Goal: Task Accomplishment & Management: Complete application form

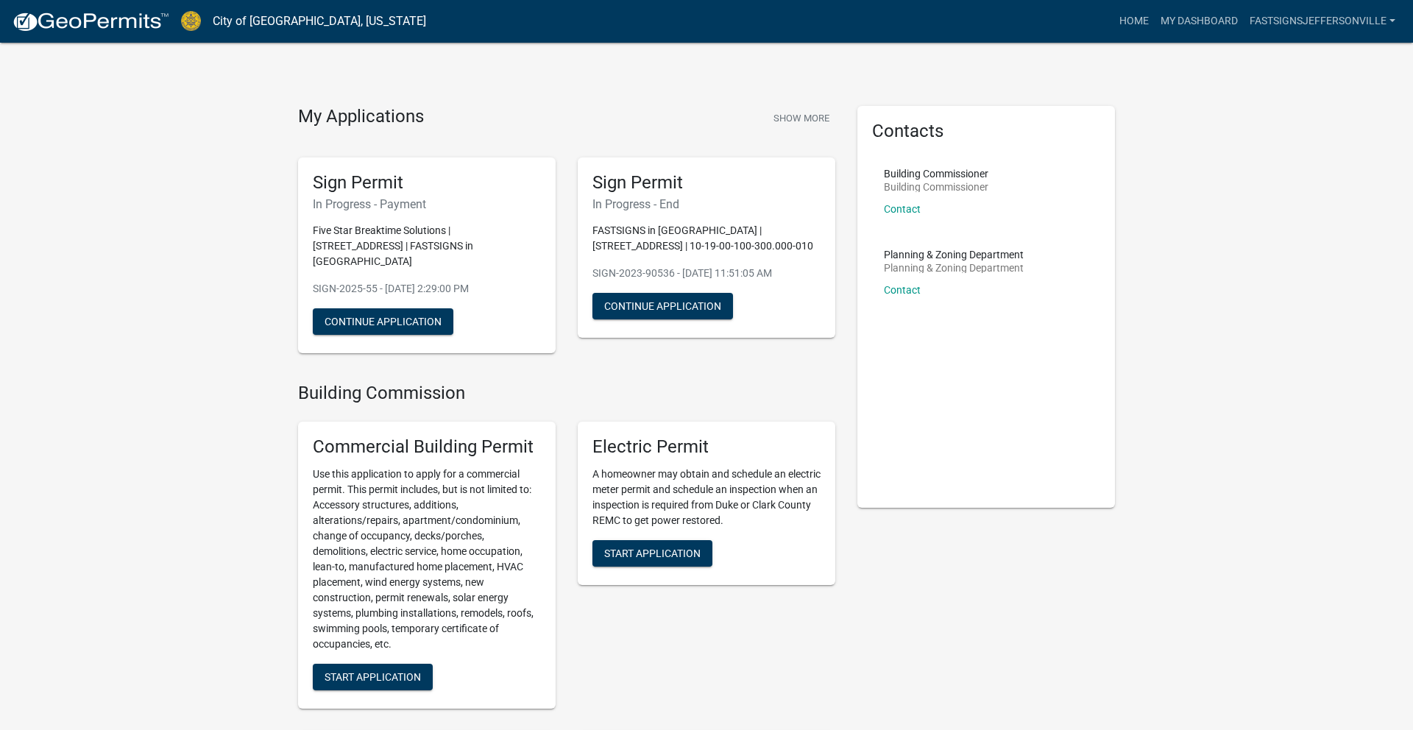
scroll to position [2, 0]
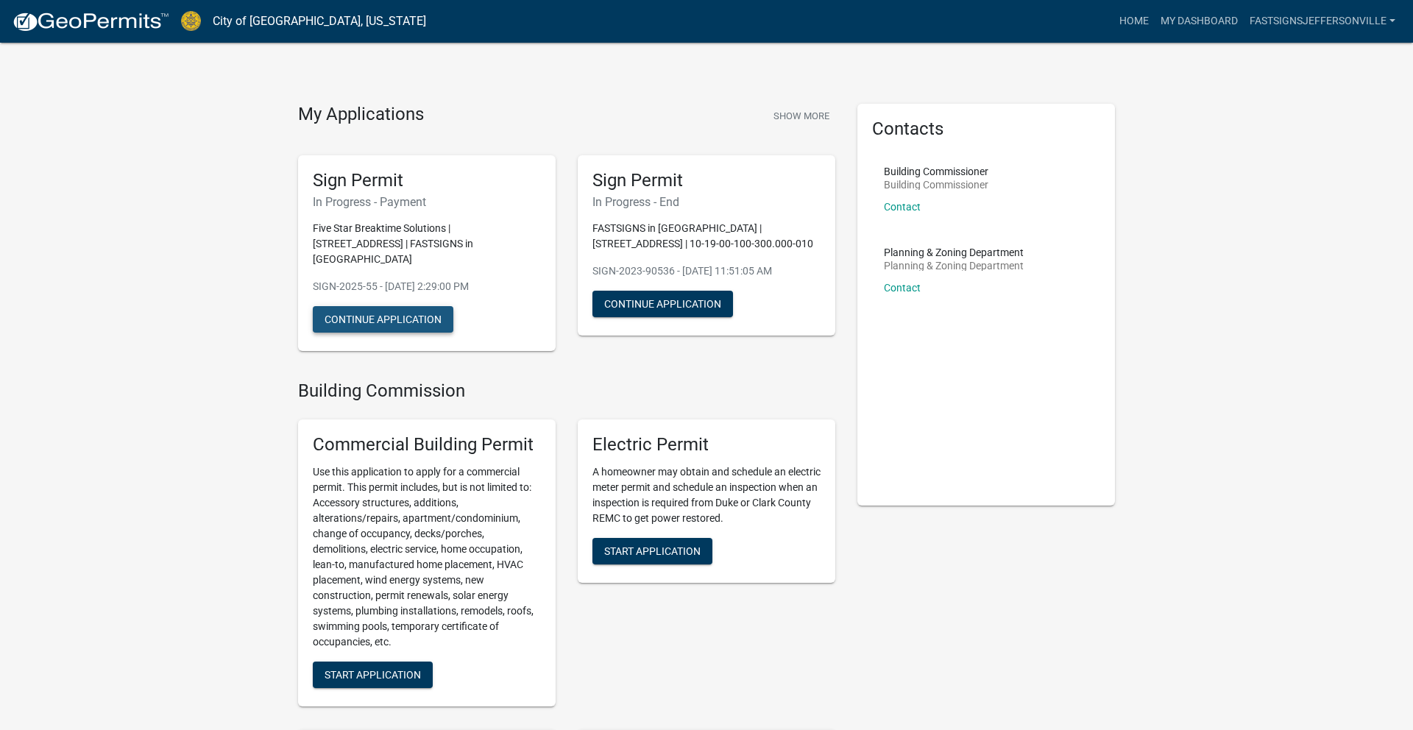
click at [408, 319] on button "Continue Application" at bounding box center [383, 319] width 141 height 26
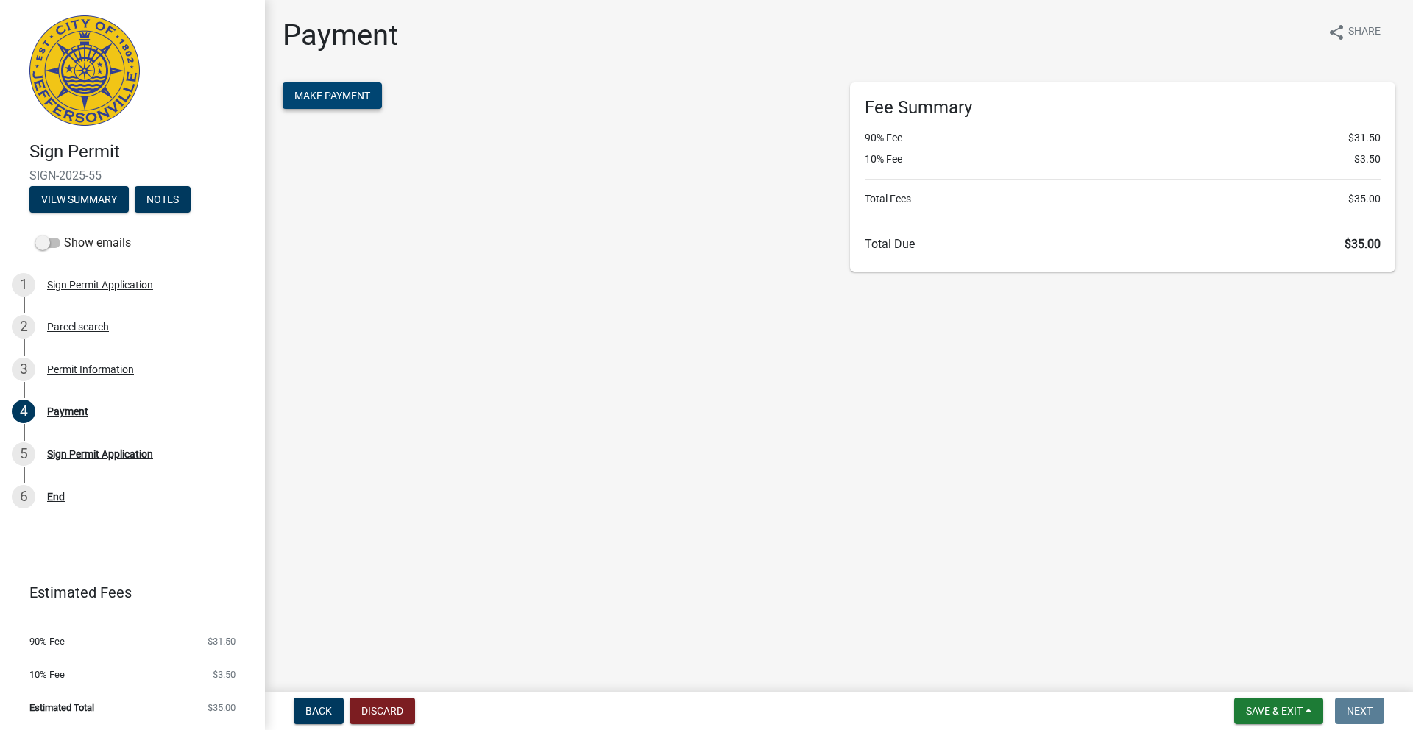
click at [352, 108] on button "Make Payment" at bounding box center [332, 95] width 99 height 26
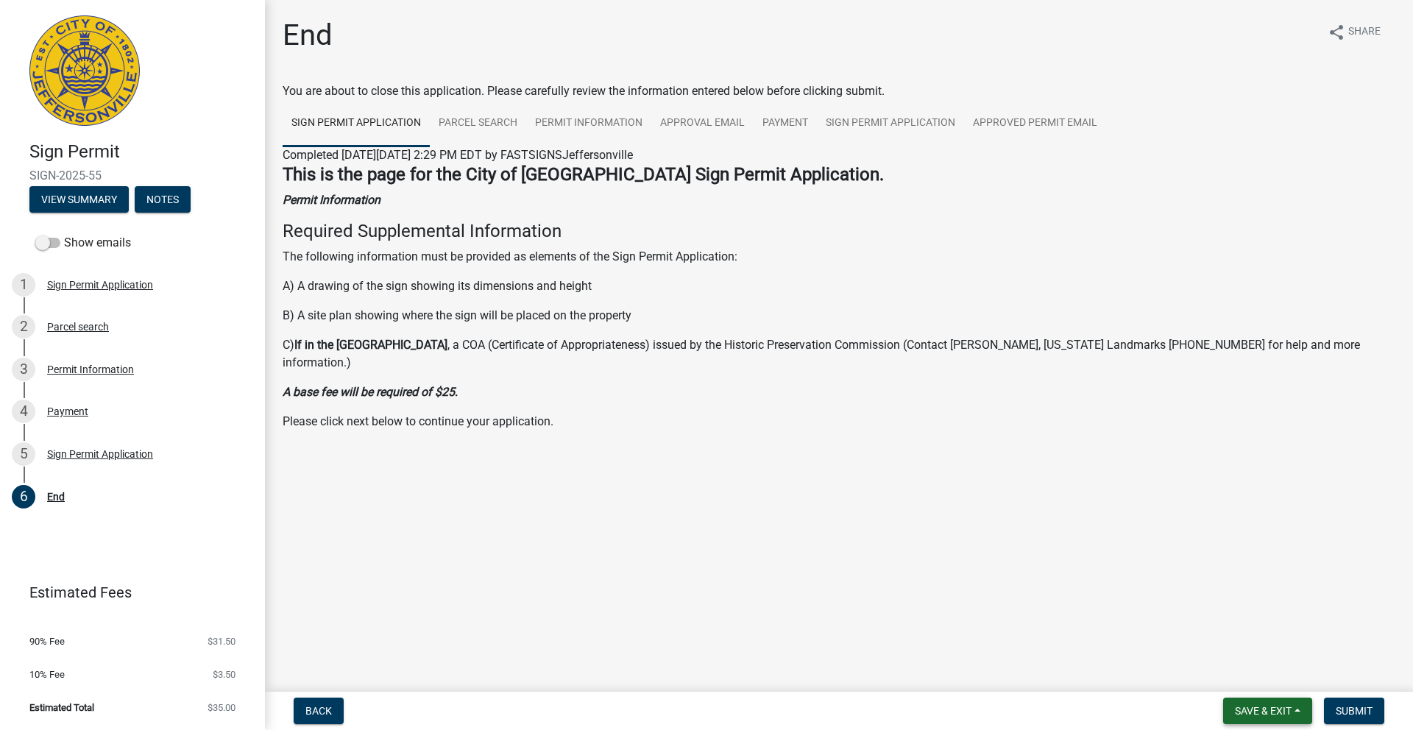
click at [1282, 711] on span "Save & Exit" at bounding box center [1263, 711] width 57 height 12
click at [1241, 670] on button "Save & Exit" at bounding box center [1253, 672] width 118 height 35
